Goal: Find contact information: Find contact information

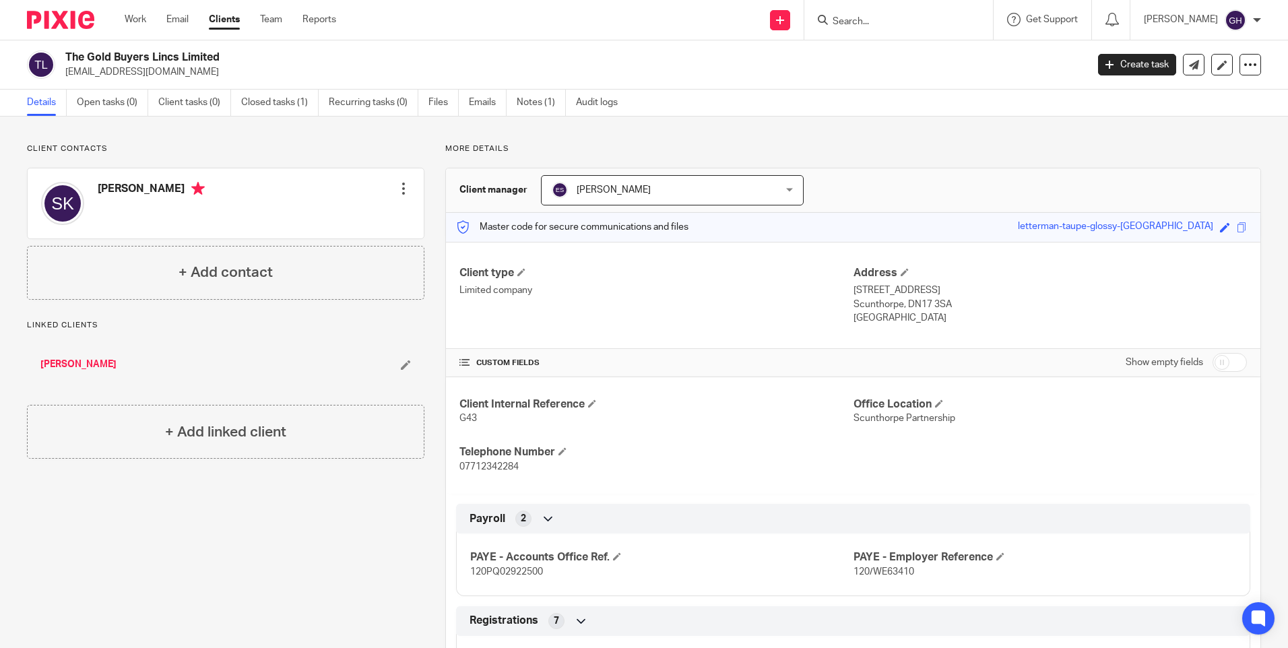
click at [885, 12] on form at bounding box center [902, 19] width 143 height 17
click at [884, 16] on input "Search" at bounding box center [891, 22] width 121 height 12
click at [892, 18] on input "Search" at bounding box center [891, 22] width 121 height 12
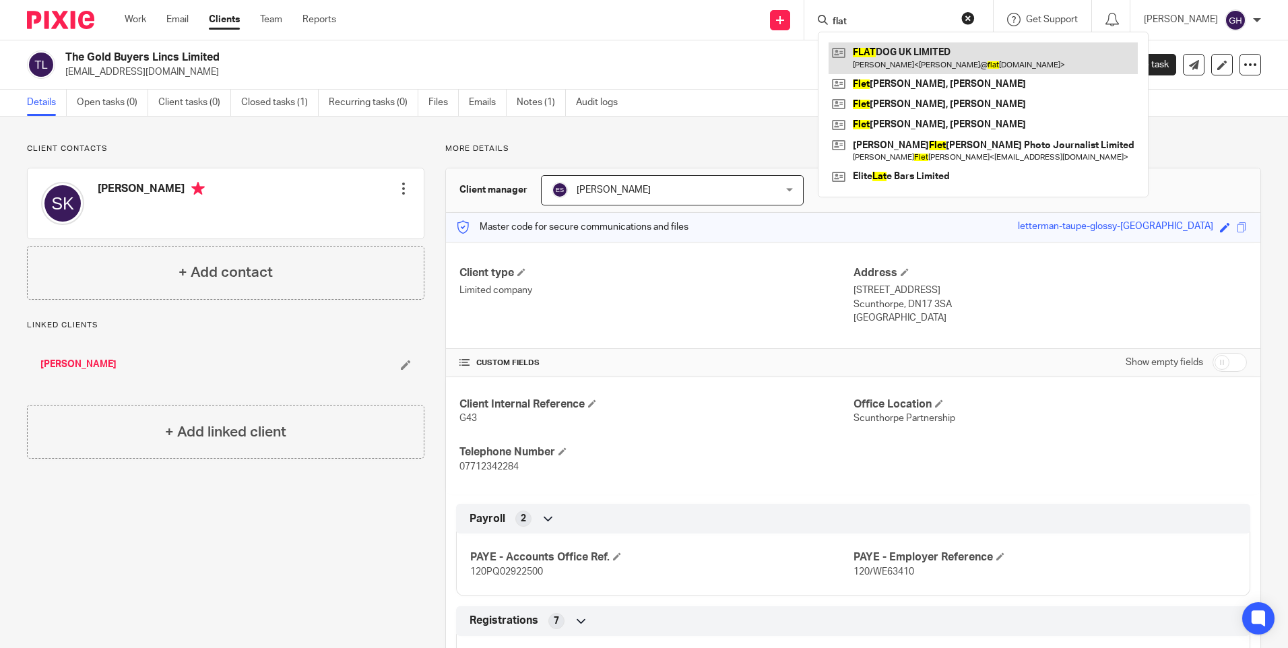
type input "flat"
click at [892, 57] on link at bounding box center [983, 57] width 309 height 31
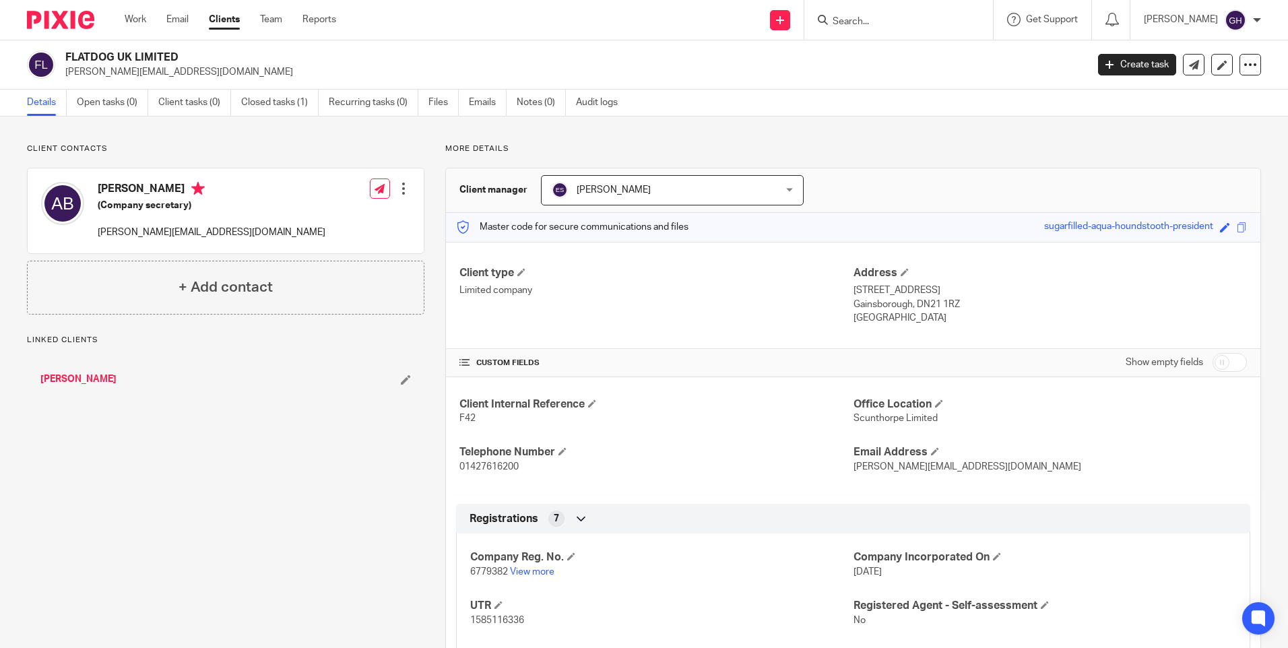
drag, startPoint x: 158, startPoint y: 66, endPoint x: 158, endPoint y: 82, distance: 16.2
click at [158, 82] on div "FLATDOG UK LIMITED anne@flatdoguk.com Create task Update from Companies House E…" at bounding box center [644, 64] width 1288 height 49
drag, startPoint x: 156, startPoint y: 74, endPoint x: 65, endPoint y: 75, distance: 91.6
click at [65, 75] on div "FLATDOG UK LIMITED anne@flatdoguk.com" at bounding box center [552, 65] width 1051 height 28
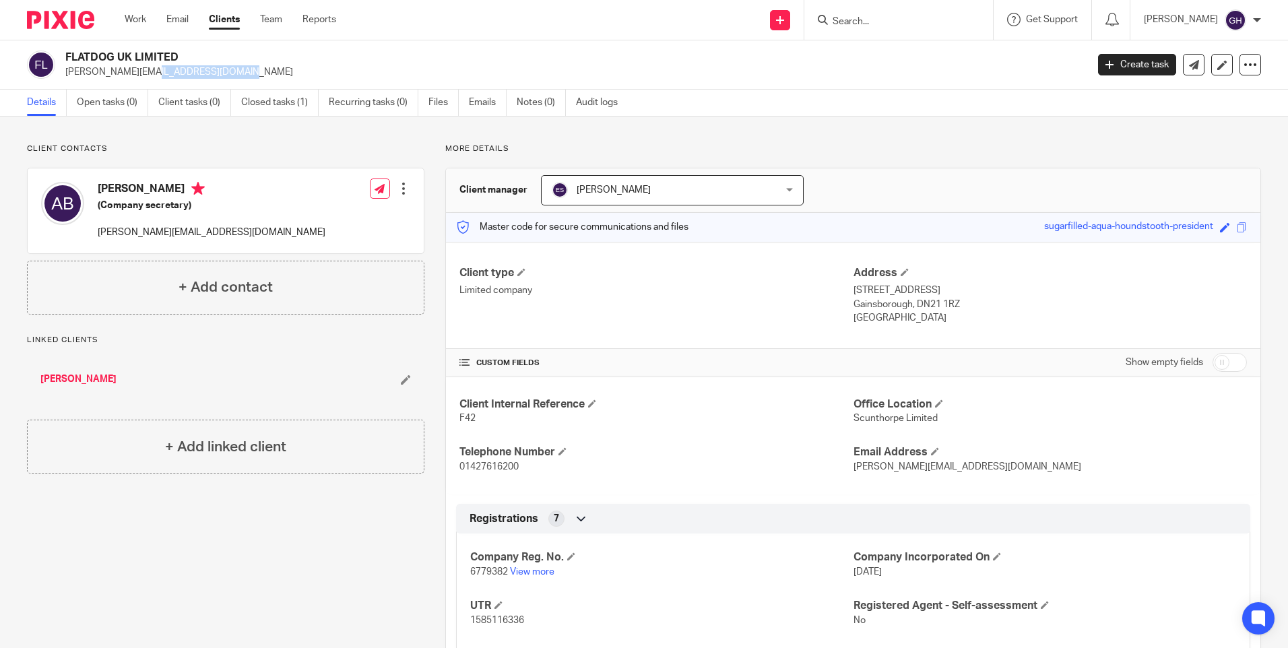
copy p "anne@flatdoguk.com"
click at [941, 19] on input "Search" at bounding box center [891, 22] width 121 height 12
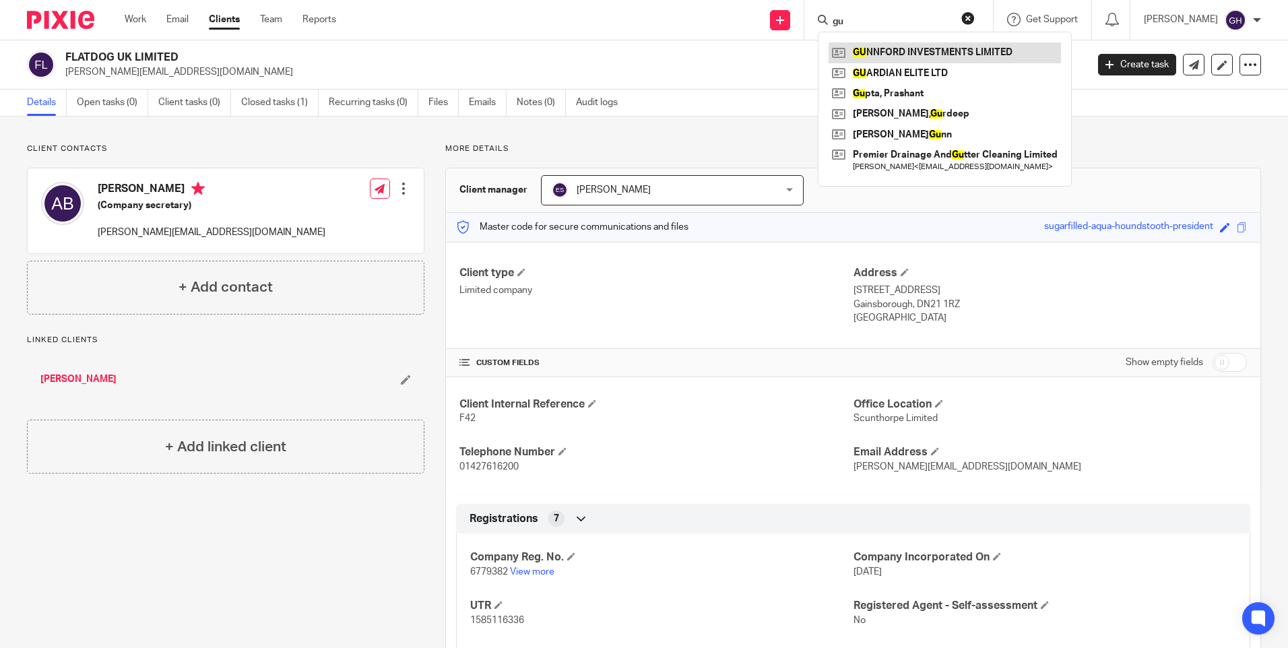
type input "gu"
click at [942, 51] on link at bounding box center [945, 52] width 232 height 20
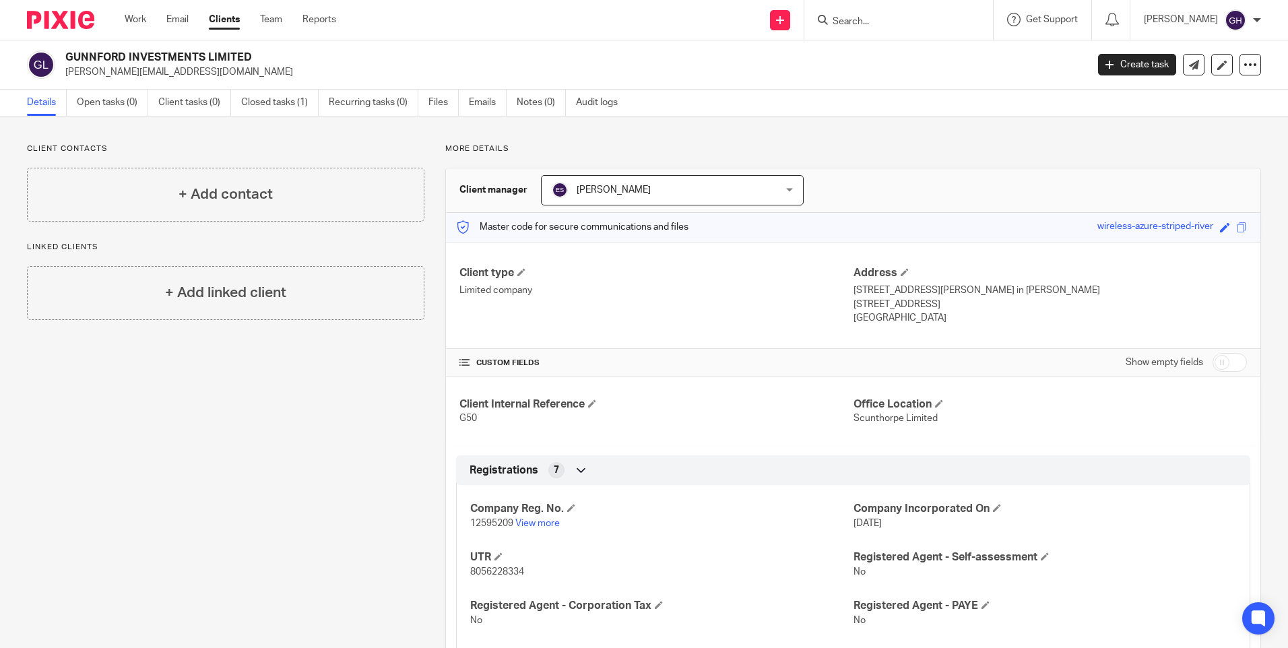
drag, startPoint x: 178, startPoint y: 67, endPoint x: 66, endPoint y: 76, distance: 112.2
click at [66, 76] on p "dan@transitionstore.co.uk" at bounding box center [571, 71] width 1013 height 13
copy p "dan@transitionstore.co.uk"
click at [952, 16] on input "Search" at bounding box center [891, 22] width 121 height 12
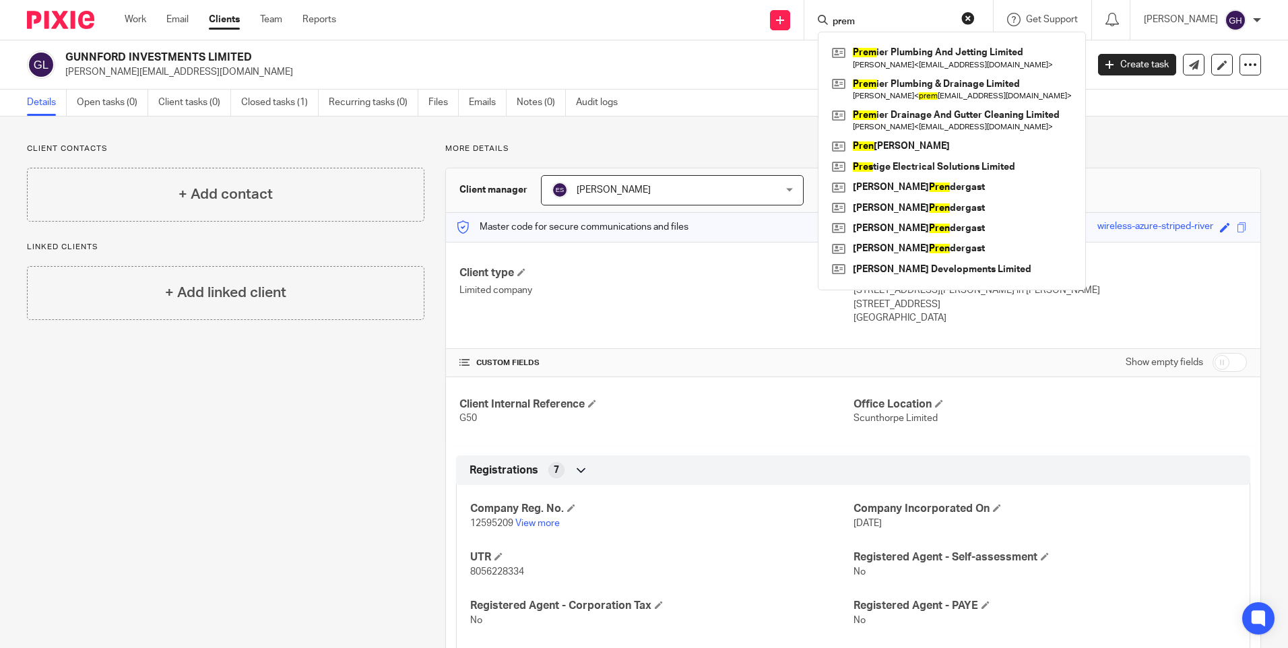
type input "prem"
click at [975, 18] on button "reset" at bounding box center [967, 17] width 13 height 13
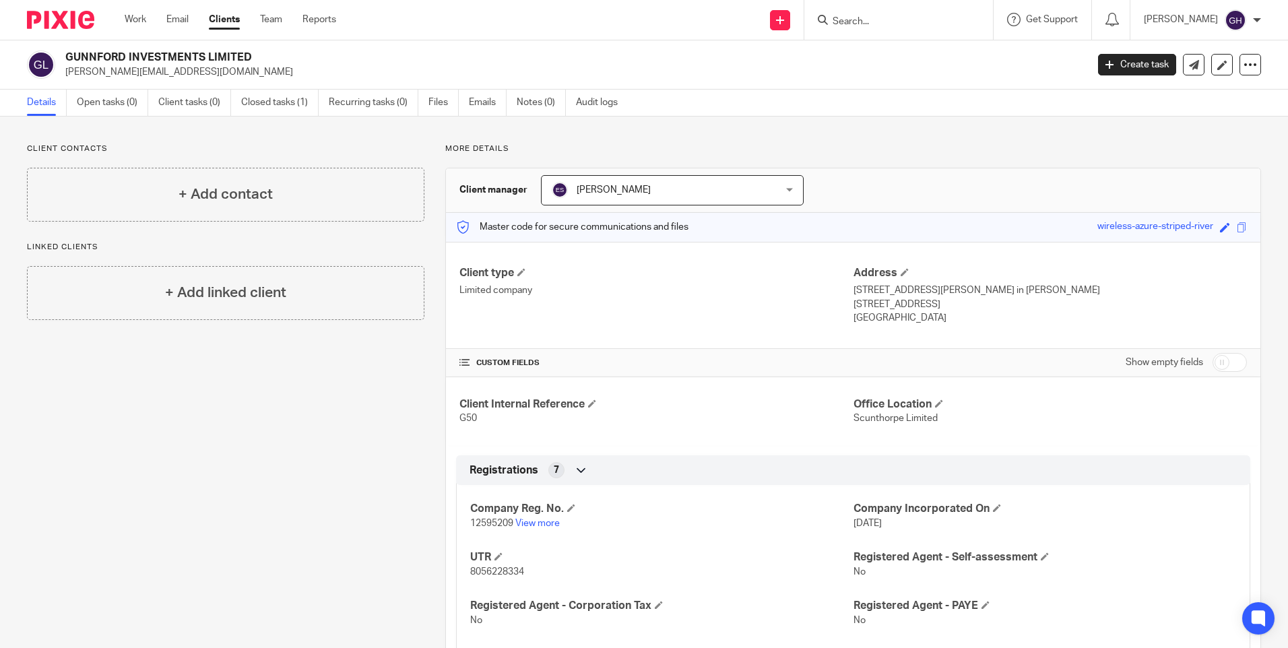
click at [953, 22] on input "Search" at bounding box center [891, 22] width 121 height 12
type input "d"
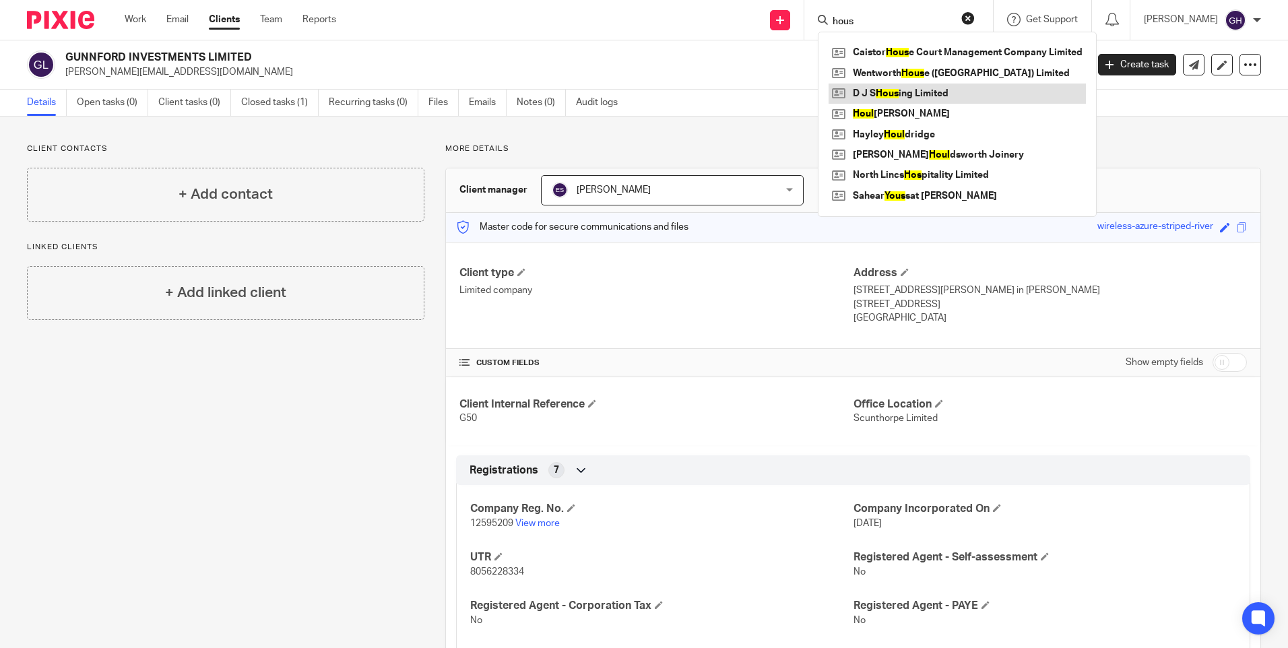
type input "hous"
click at [955, 98] on link at bounding box center [957, 94] width 257 height 20
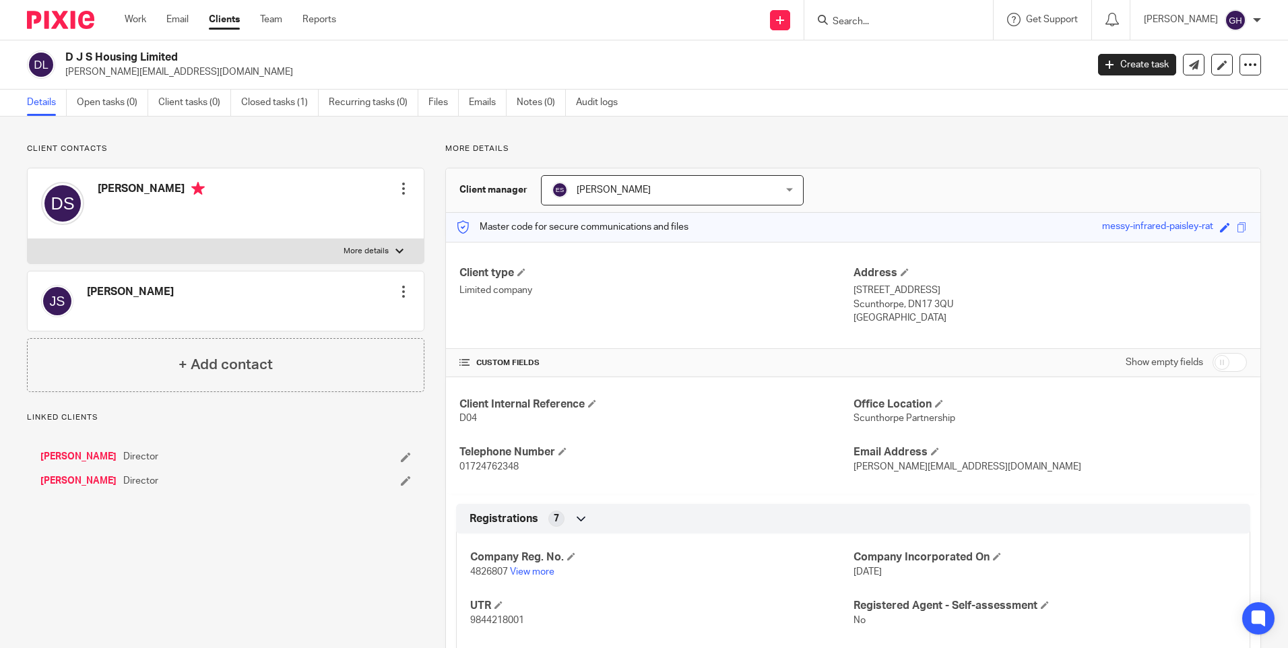
drag, startPoint x: 200, startPoint y: 71, endPoint x: 61, endPoint y: 72, distance: 139.5
click at [61, 72] on div "D J S Housing Limited [PERSON_NAME][EMAIL_ADDRESS][DOMAIN_NAME]" at bounding box center [552, 65] width 1051 height 28
copy p "[PERSON_NAME][EMAIL_ADDRESS][DOMAIN_NAME]"
click at [893, 13] on form at bounding box center [902, 19] width 143 height 17
click at [885, 23] on input "Search" at bounding box center [891, 22] width 121 height 12
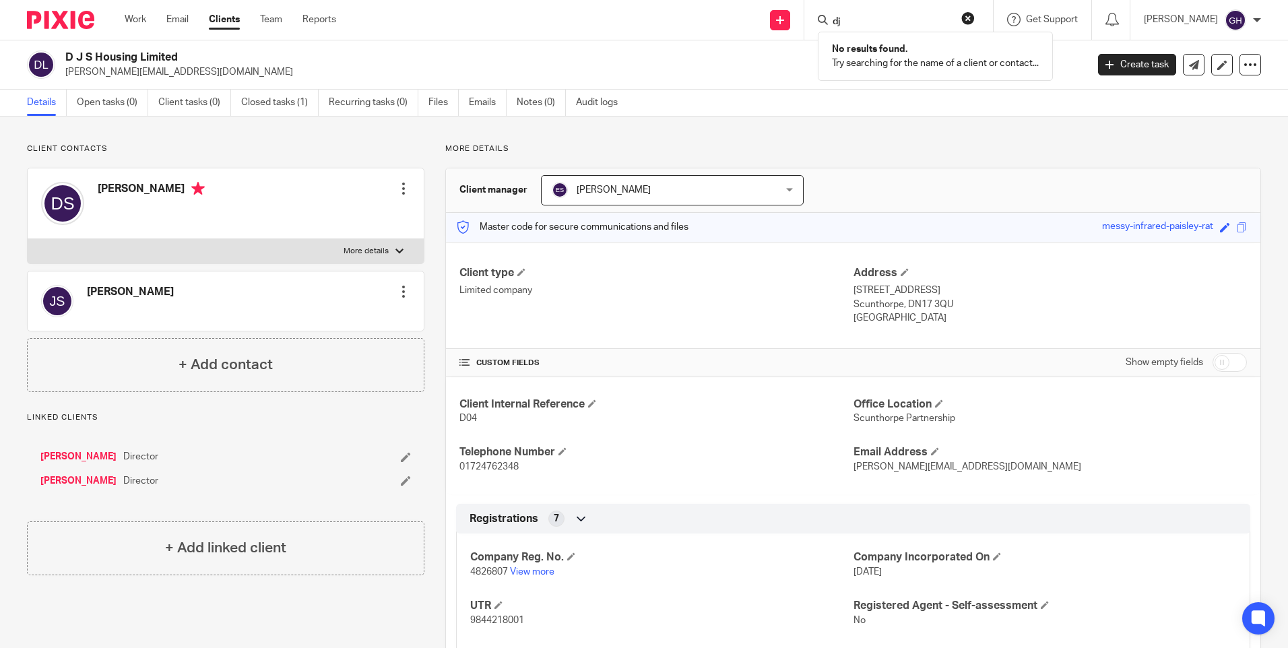
type input "d"
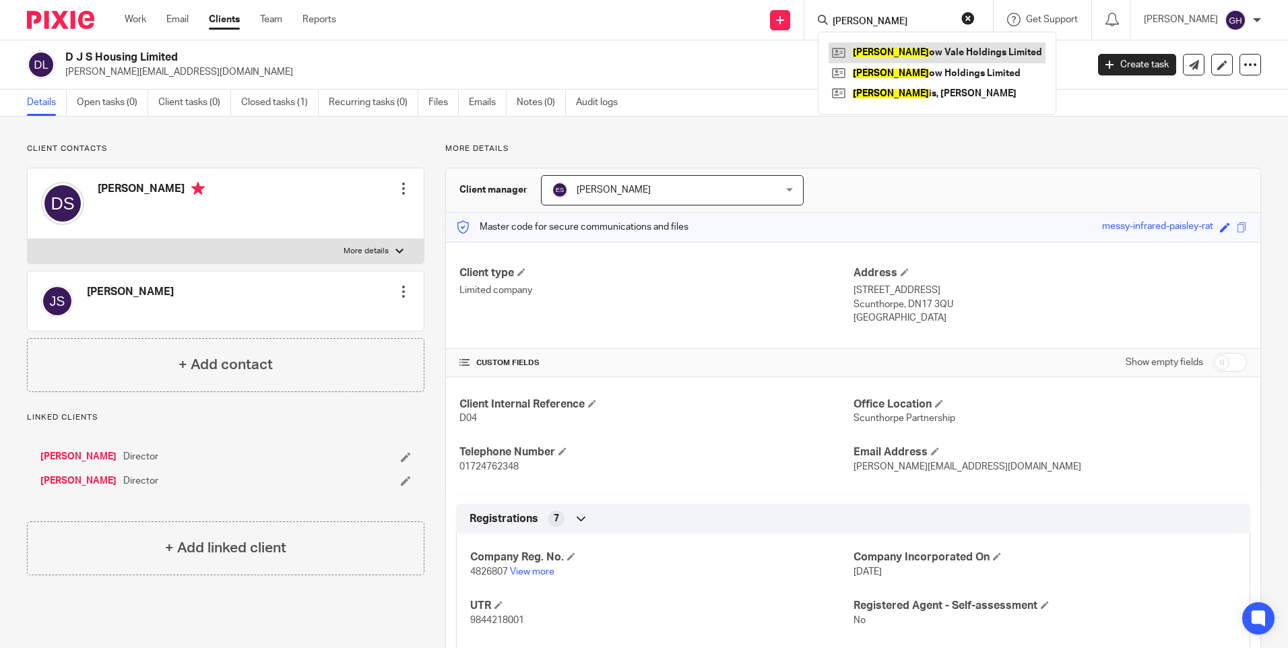
type input "[PERSON_NAME]"
click at [896, 42] on link at bounding box center [937, 52] width 217 height 20
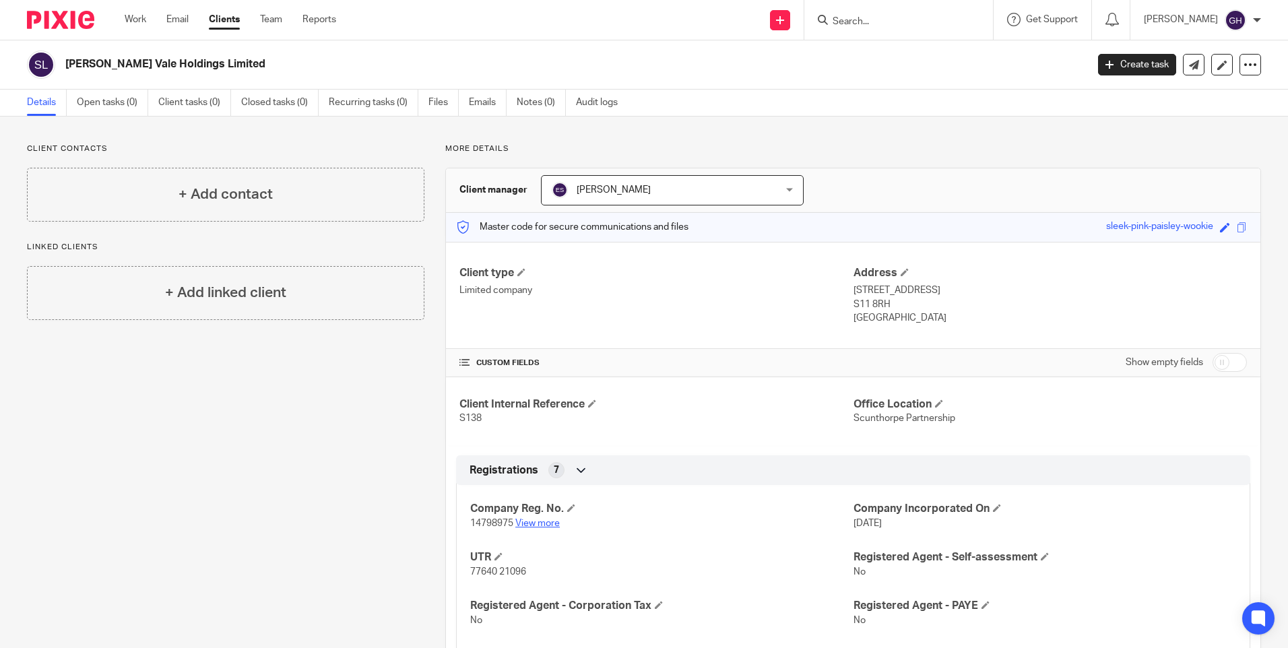
click at [552, 523] on link "View more" at bounding box center [537, 523] width 44 height 9
click at [924, 17] on input "Search" at bounding box center [891, 22] width 121 height 12
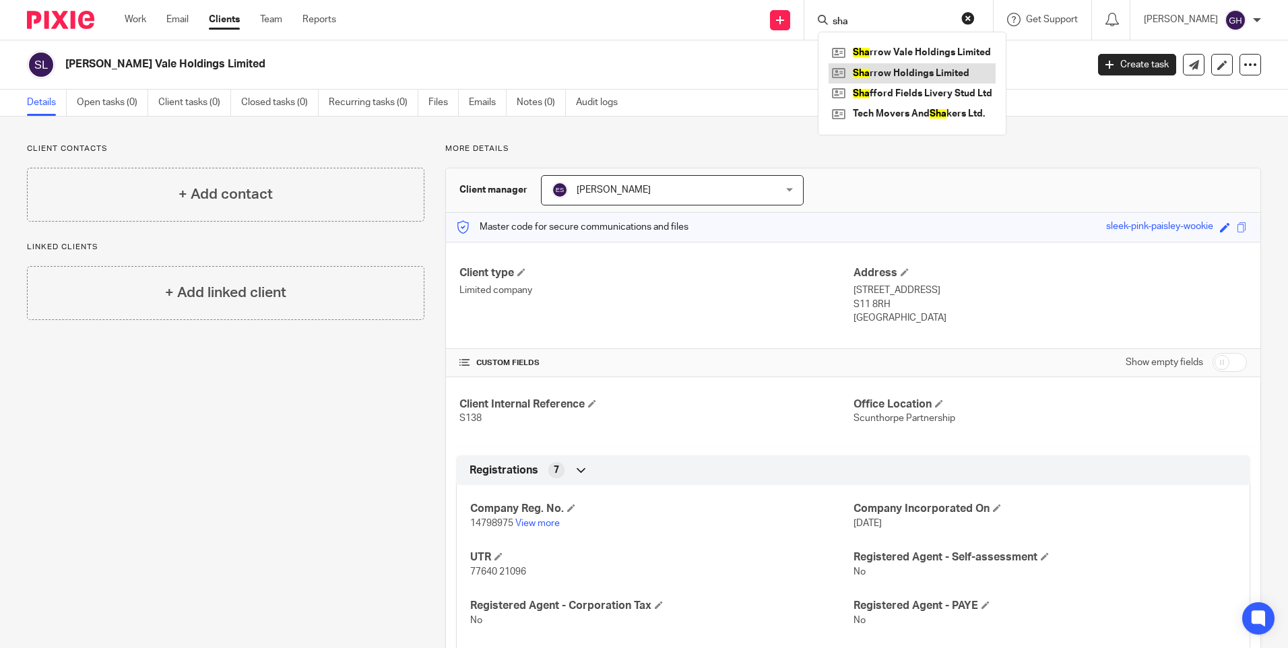
type input "sha"
click at [942, 75] on link at bounding box center [912, 73] width 167 height 20
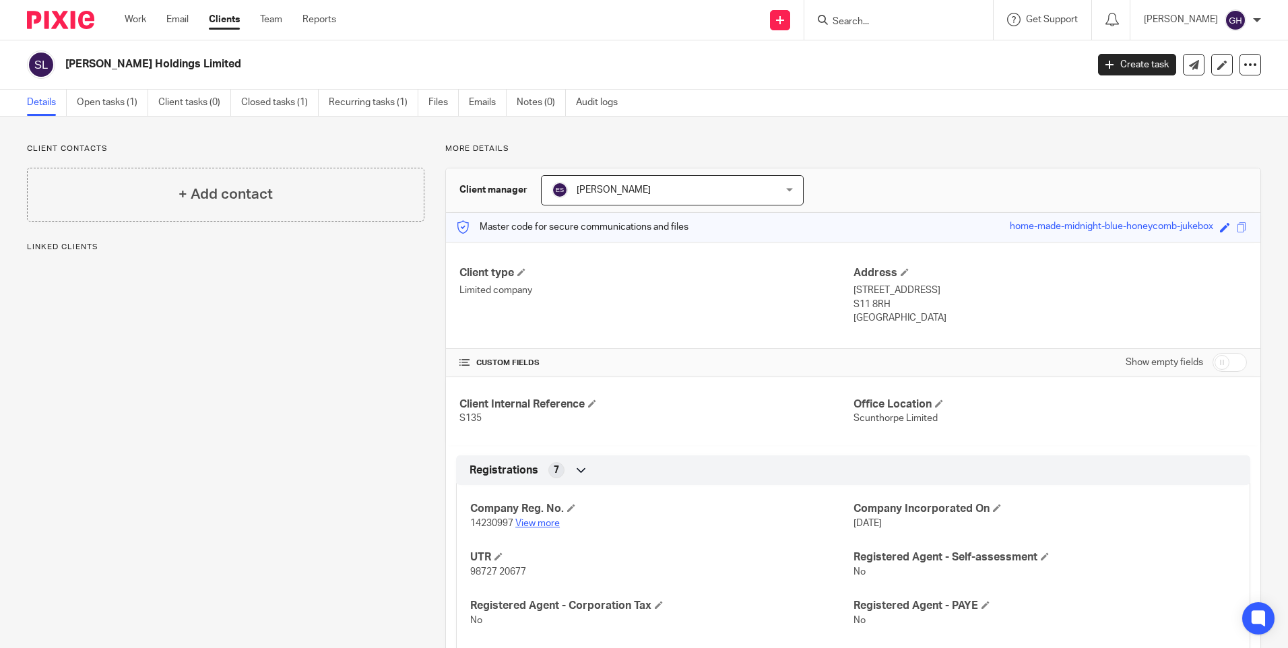
click at [547, 523] on link "View more" at bounding box center [537, 523] width 44 height 9
click at [865, 19] on input "Search" at bounding box center [891, 22] width 121 height 12
type input "TM"
click at [912, 55] on link at bounding box center [912, 52] width 167 height 20
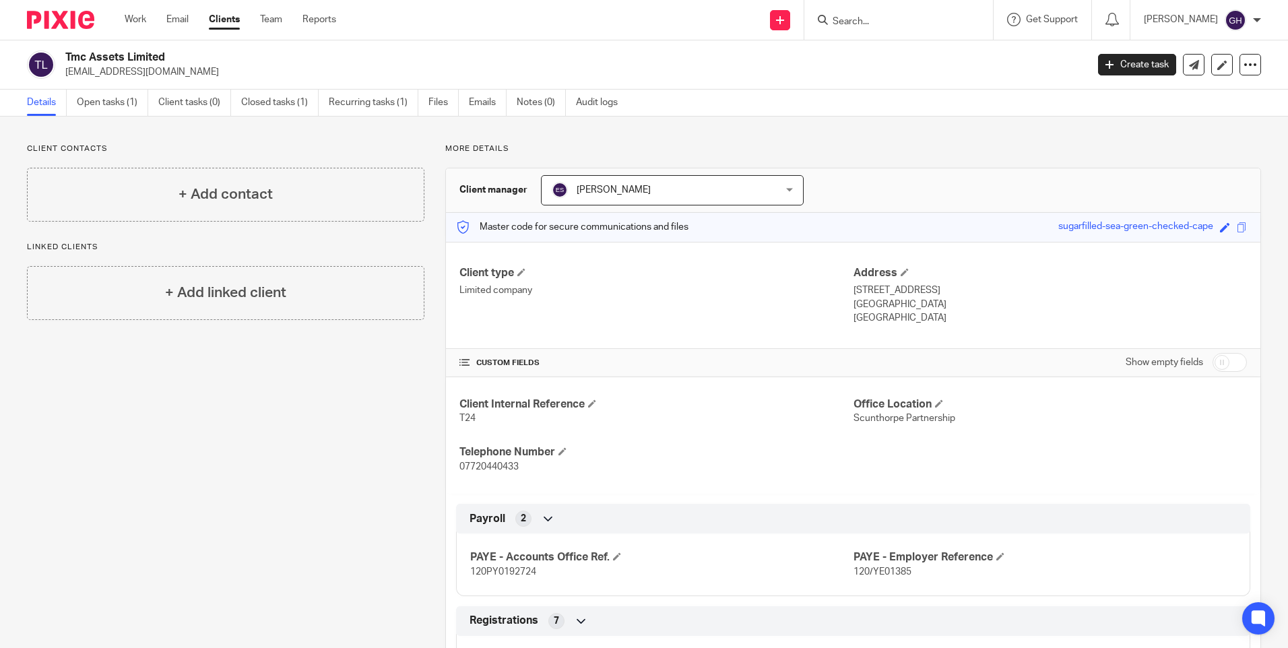
drag, startPoint x: 177, startPoint y: 73, endPoint x: 65, endPoint y: 69, distance: 112.6
click at [65, 69] on div "Tmc Assets Limited tmcassets@hotmail.co.uk" at bounding box center [552, 65] width 1051 height 28
copy p "tmcassets@hotmail.co.uk"
click at [235, 20] on link "Clients" at bounding box center [224, 19] width 31 height 13
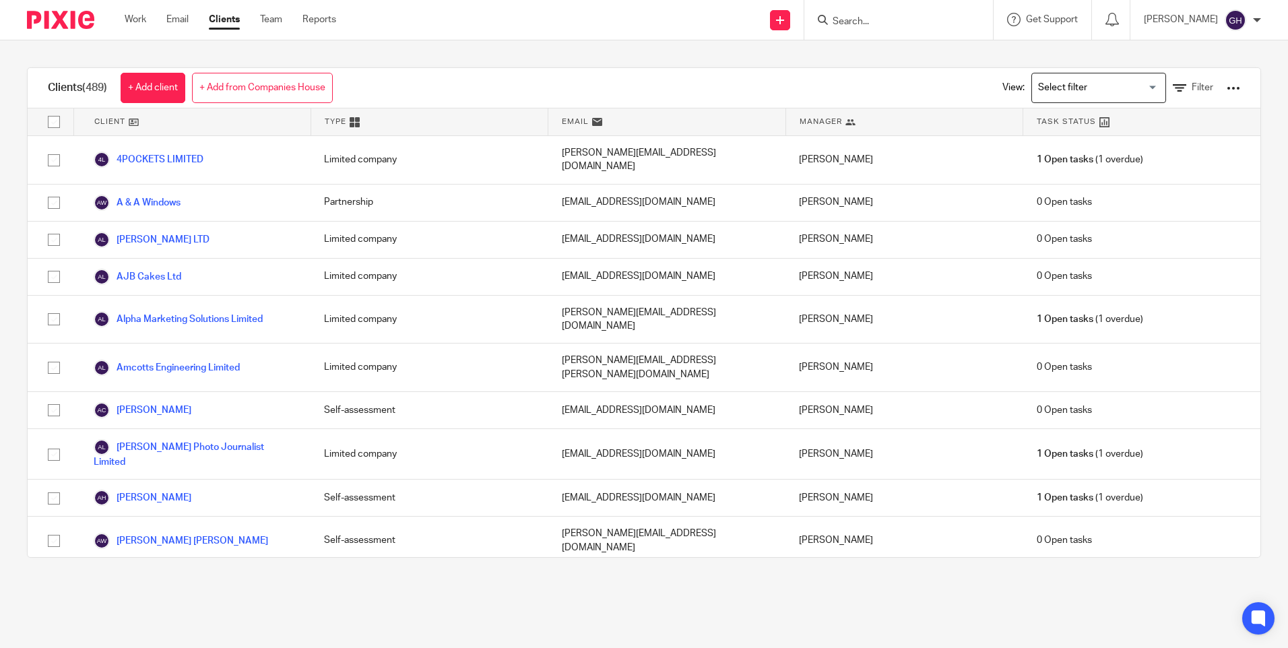
click at [442, 68] on div "Clients (489) + Add client + Add from Companies House View: Loading... Filter" at bounding box center [644, 88] width 1233 height 40
